Goal: Find contact information: Find contact information

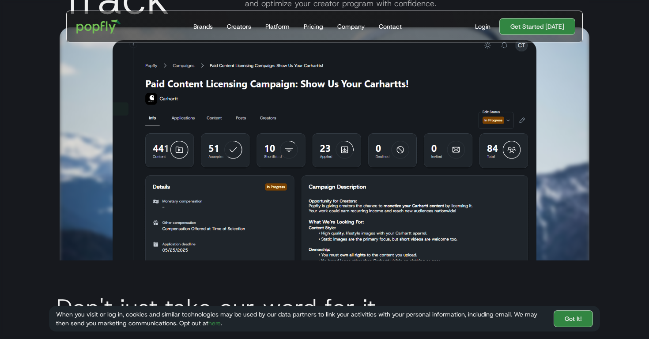
scroll to position [2736, 0]
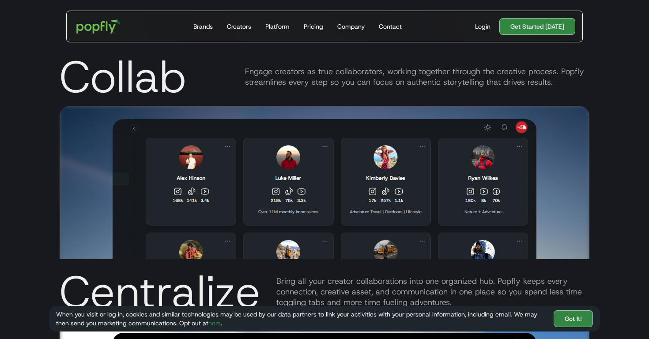
scroll to position [1513, 0]
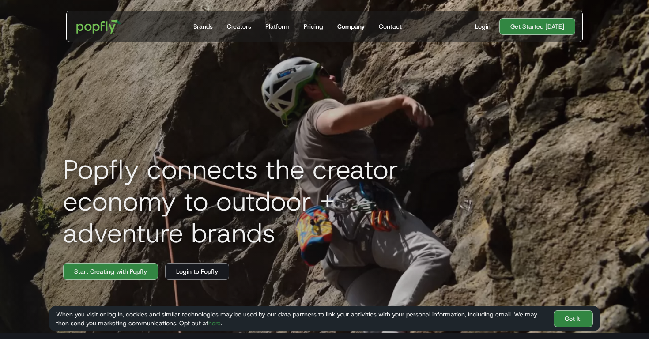
click at [358, 30] on div "Company" at bounding box center [350, 26] width 27 height 9
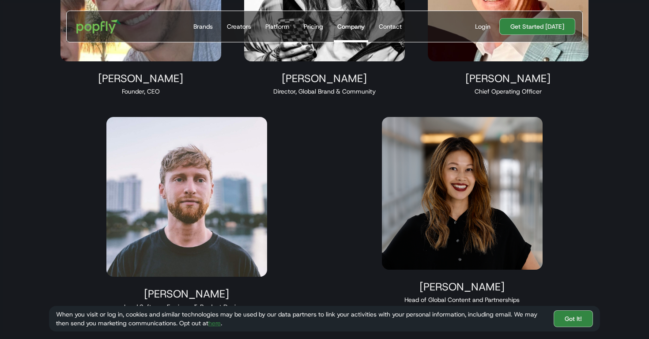
scroll to position [1128, 0]
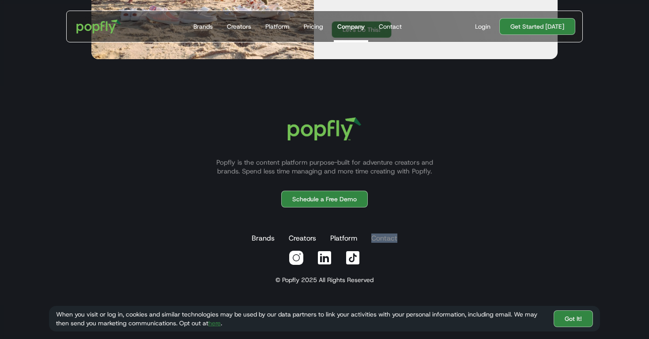
click at [380, 239] on link "Contact" at bounding box center [384, 238] width 30 height 18
